Goal: Information Seeking & Learning: Learn about a topic

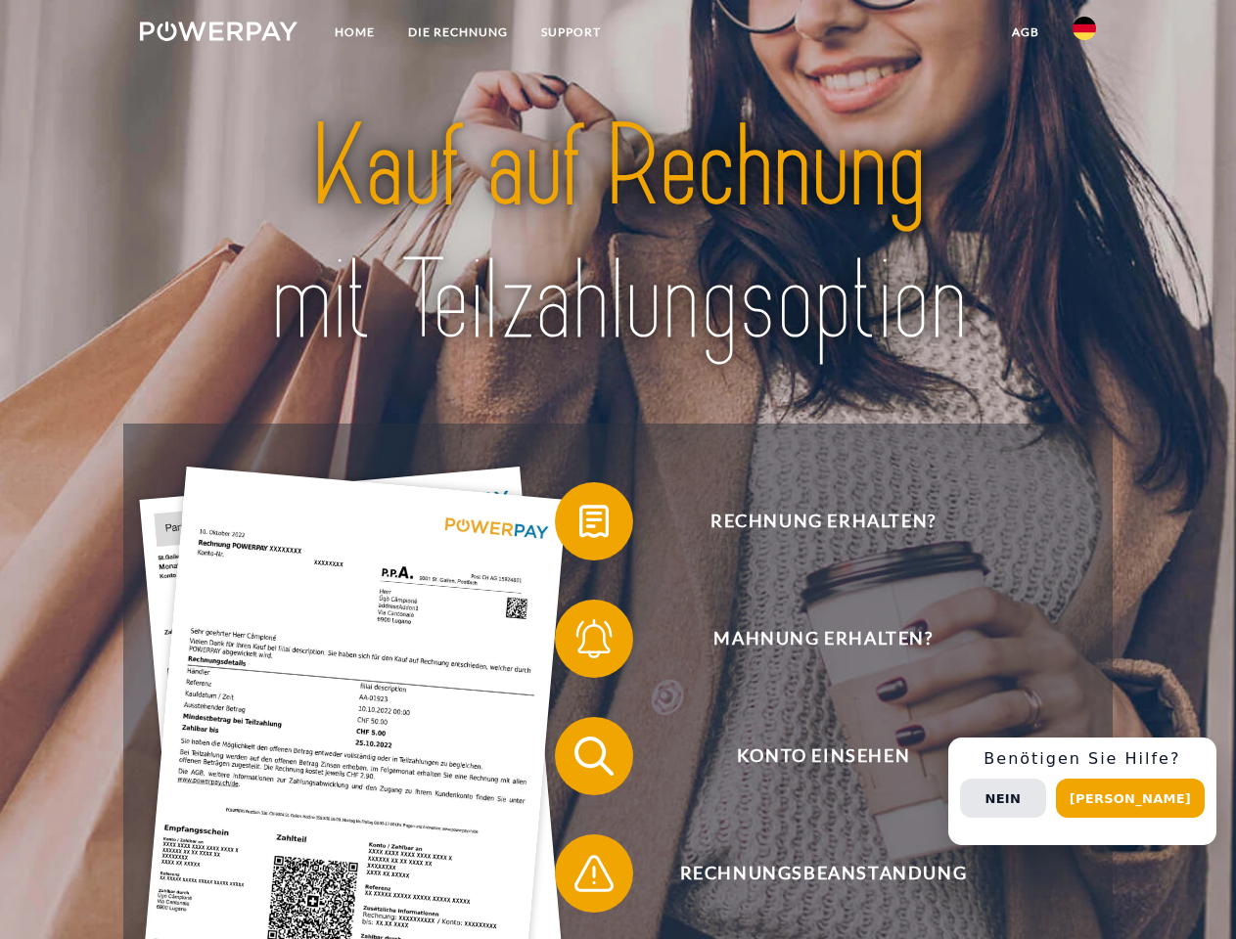
click at [218, 34] on img at bounding box center [219, 32] width 158 height 20
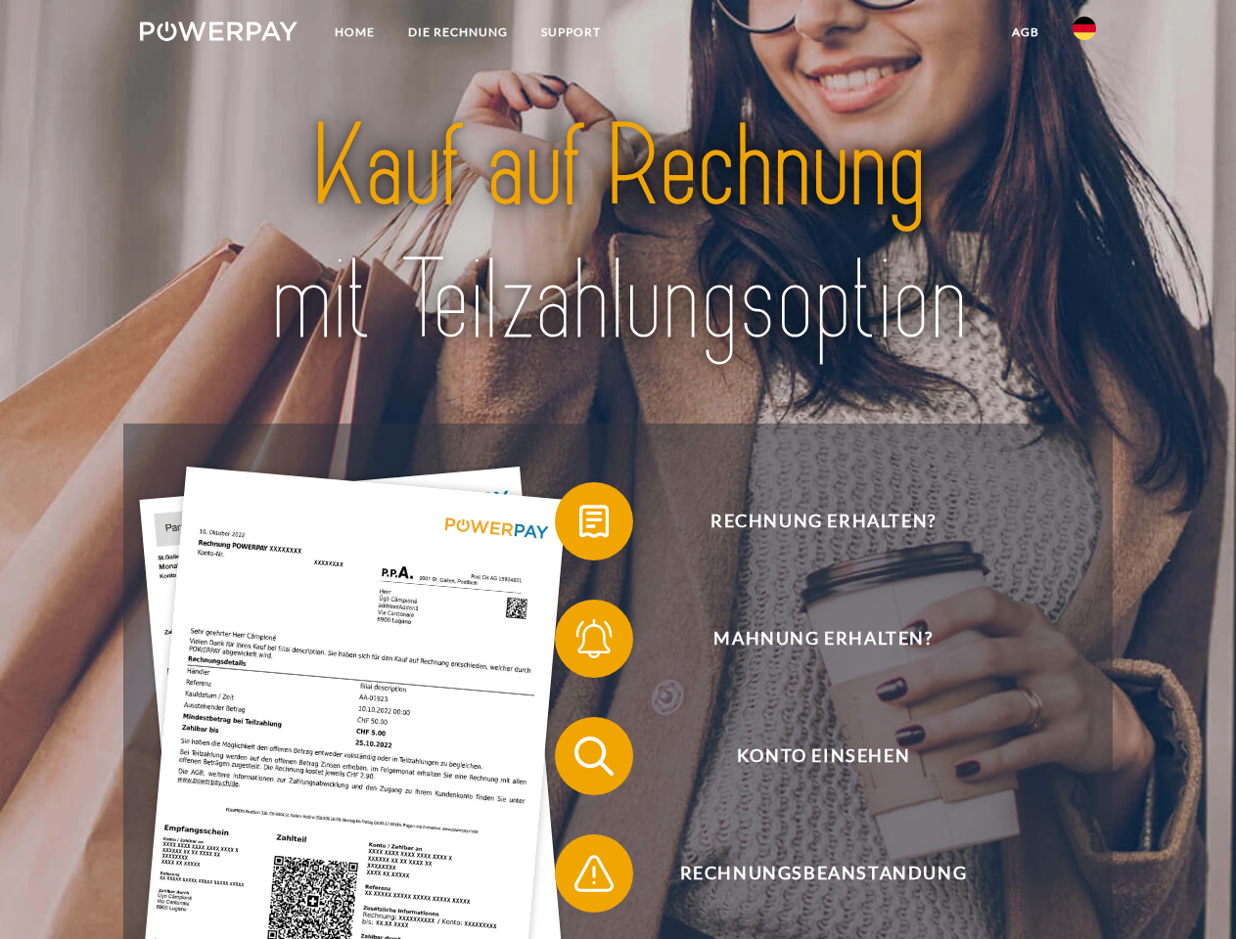
click at [1084, 34] on img at bounding box center [1083, 28] width 23 height 23
click at [1024, 32] on link "agb" at bounding box center [1025, 32] width 61 height 35
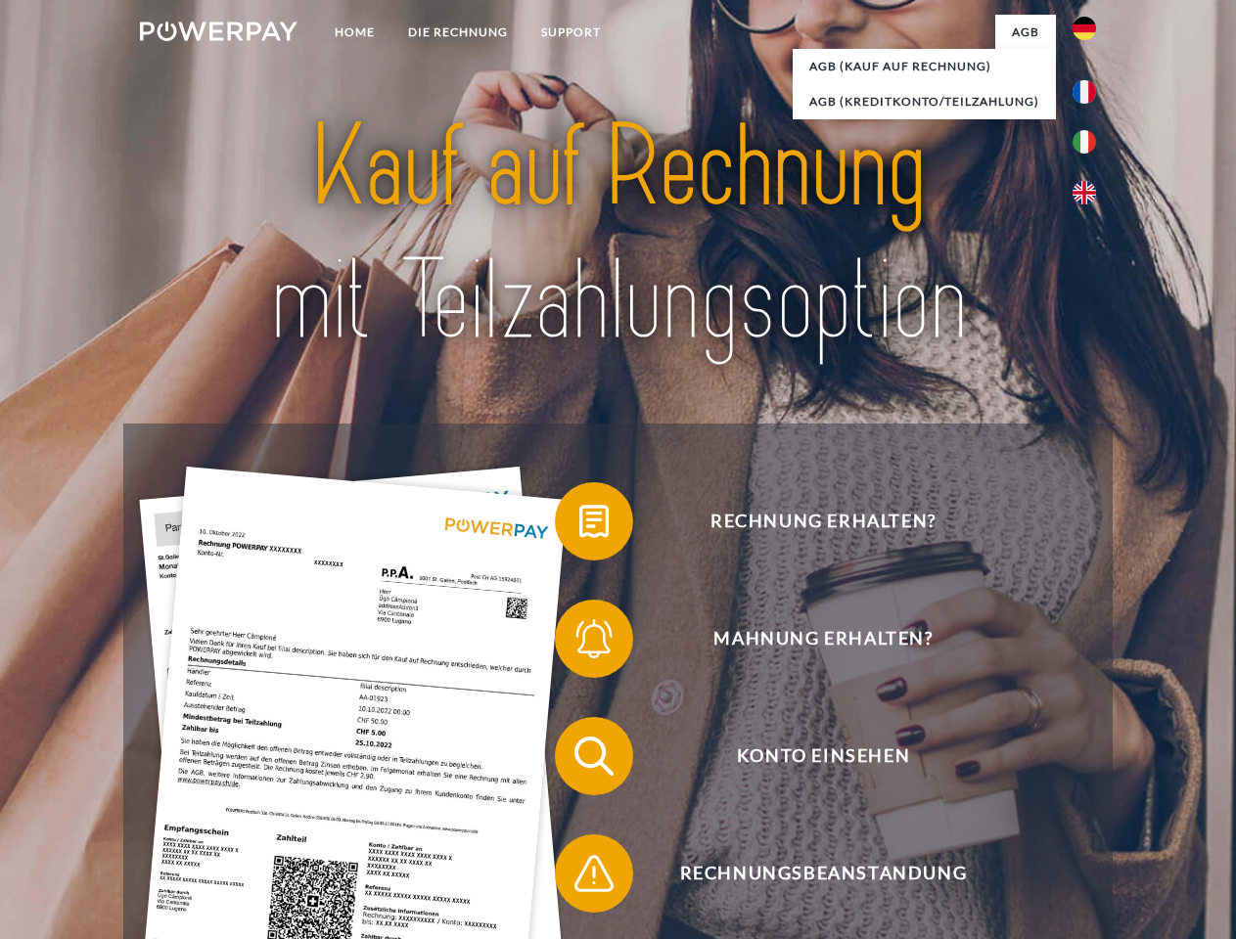
click at [579, 525] on span at bounding box center [565, 522] width 98 height 98
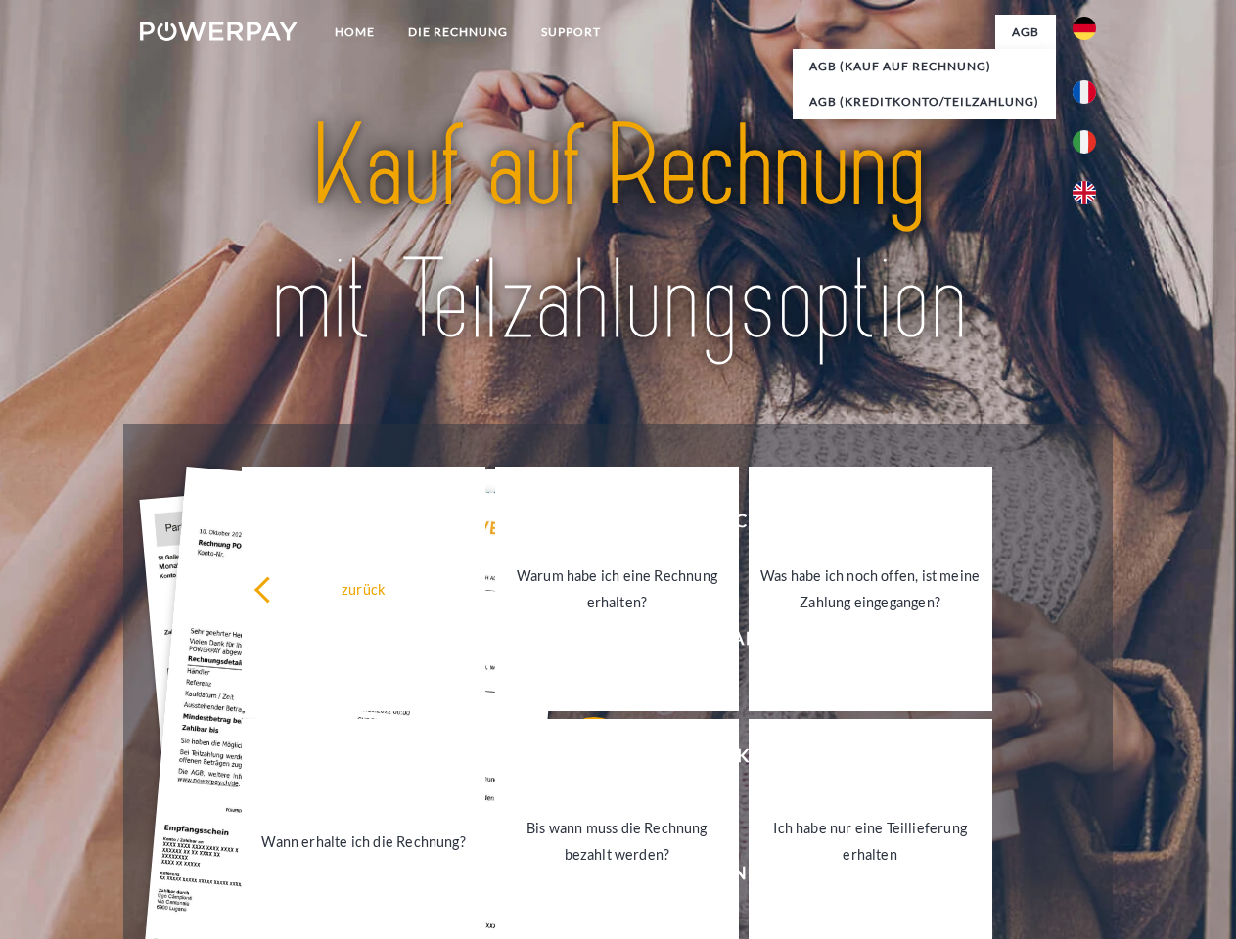
click at [579, 643] on link "Warum habe ich eine Rechnung erhalten?" at bounding box center [617, 589] width 244 height 245
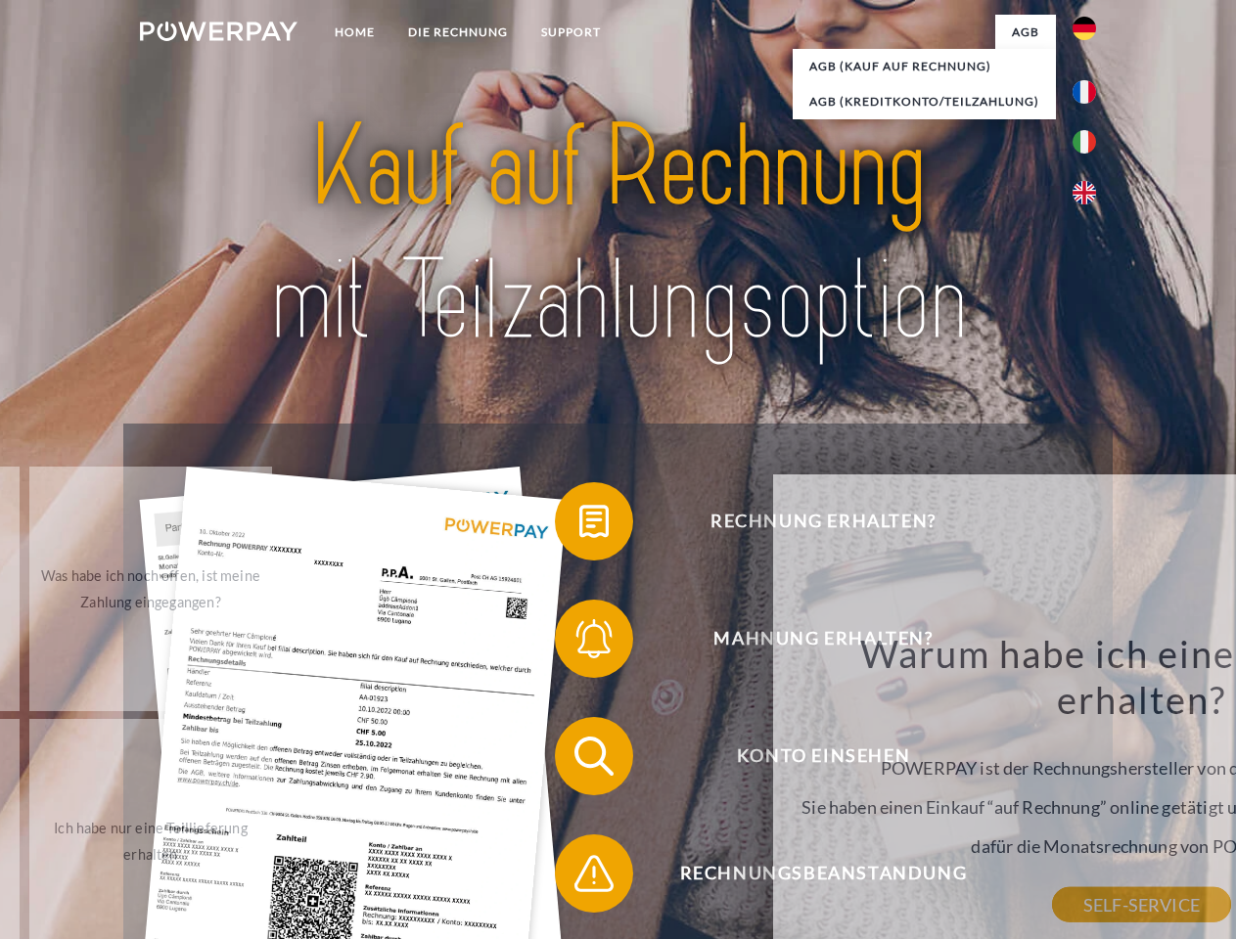
click at [785, 760] on div "Warum habe ich eine Rechnung erhalten? POWERPAY ist der Rechnungshersteller von…" at bounding box center [1142, 767] width 714 height 275
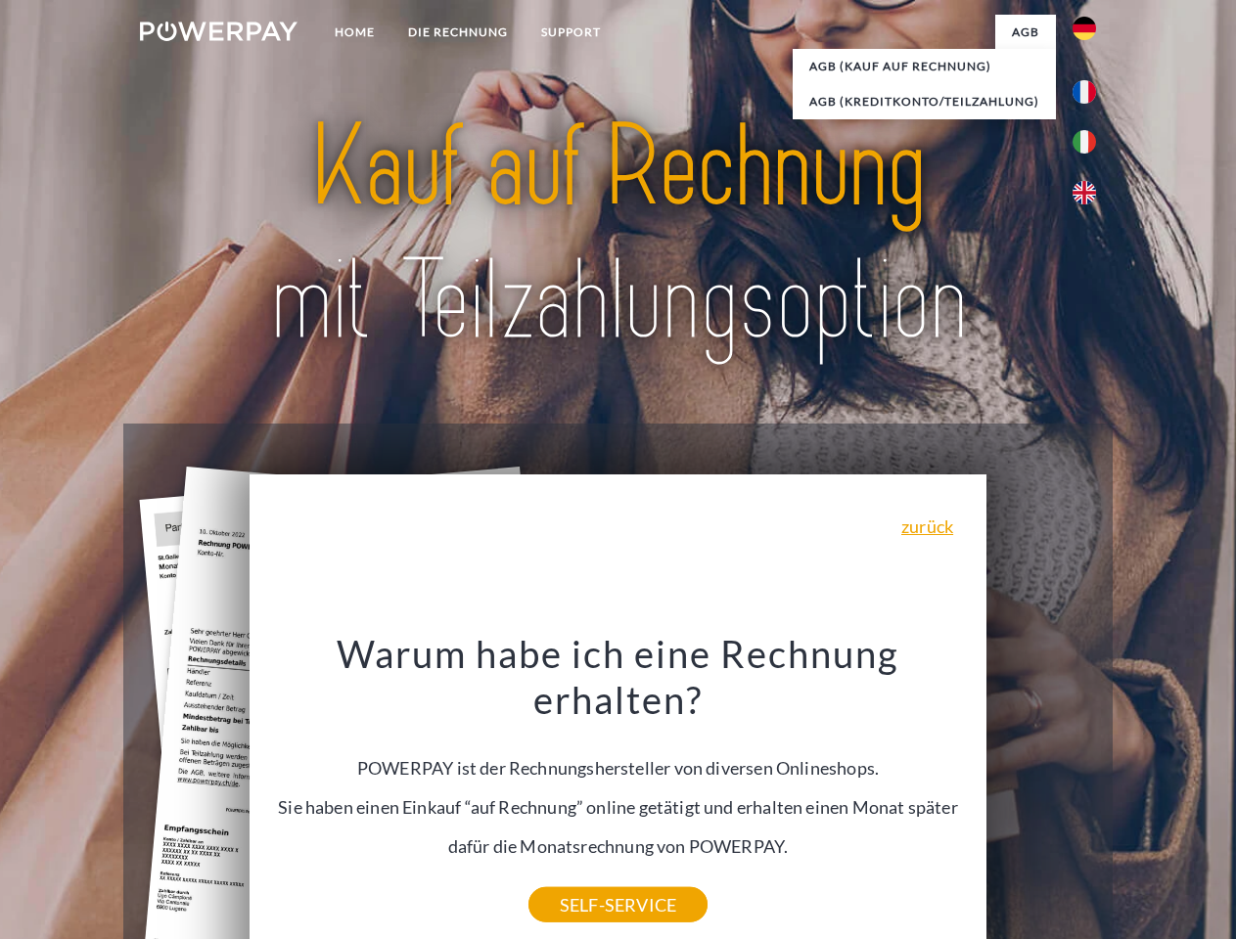
click at [579, 878] on div "Warum habe ich eine Rechnung erhalten? POWERPAY ist der Rechnungshersteller von…" at bounding box center [618, 767] width 714 height 275
click at [1089, 792] on div "Rechnung erhalten? Mahnung erhalten? Konto einsehen" at bounding box center [617, 815] width 988 height 783
click at [1041, 795] on span "Konto einsehen" at bounding box center [822, 756] width 479 height 78
click at [1137, 798] on header "Home DIE RECHNUNG SUPPORT" at bounding box center [618, 675] width 1236 height 1351
